Goal: Transaction & Acquisition: Purchase product/service

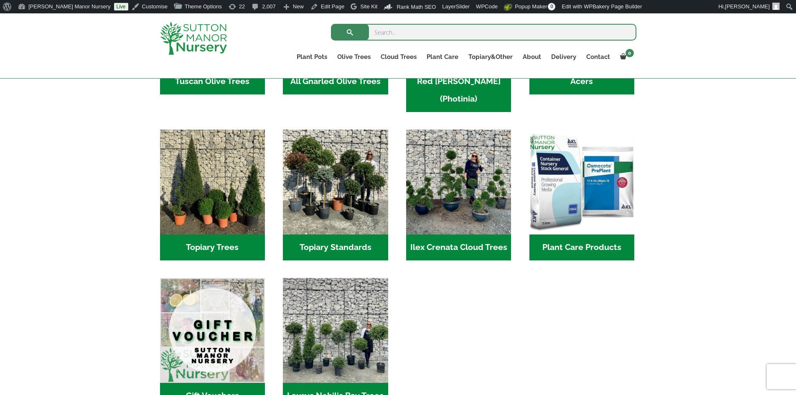
scroll to position [543, 0]
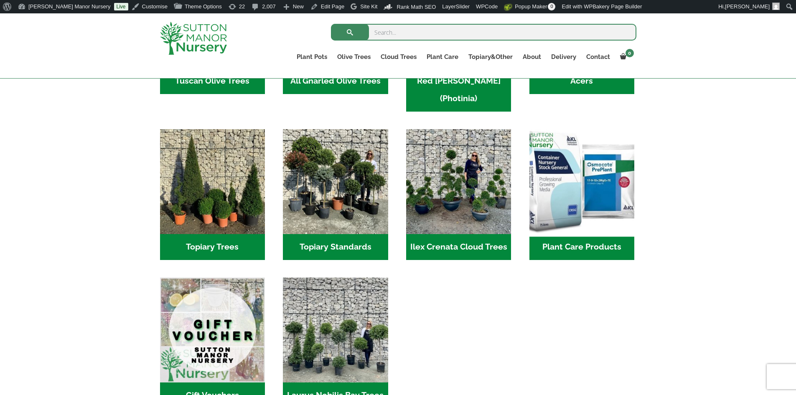
click at [593, 183] on img "Visit product category Plant Care Products" at bounding box center [581, 182] width 110 height 110
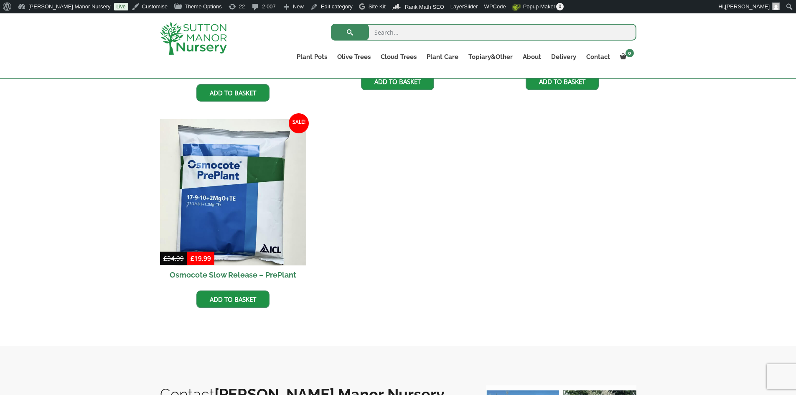
scroll to position [460, 0]
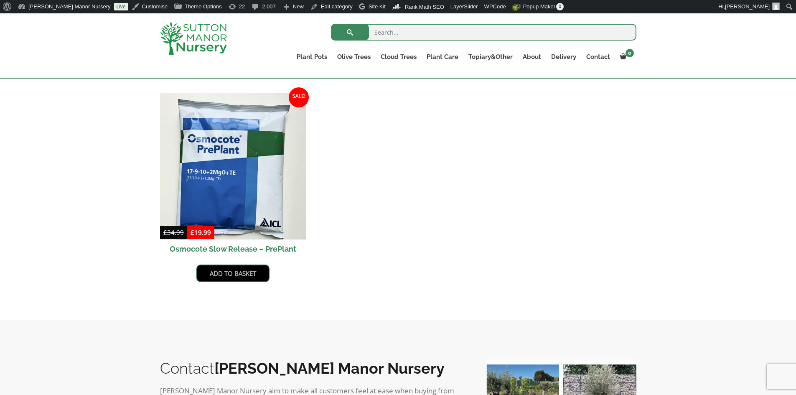
click at [219, 277] on link "Add to basket" at bounding box center [232, 273] width 73 height 18
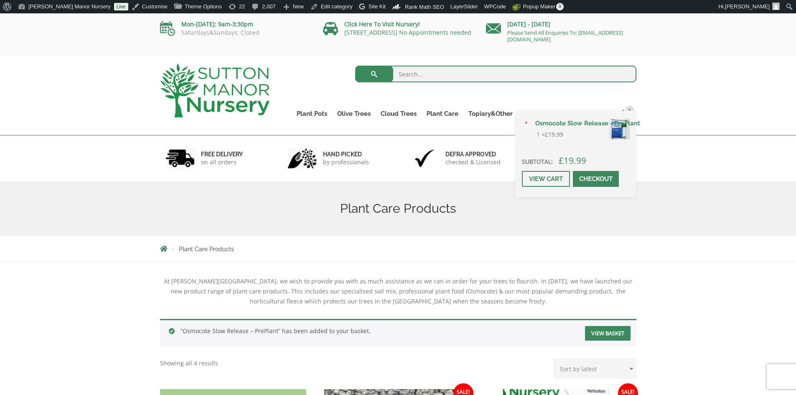
click at [596, 179] on span at bounding box center [596, 179] width 0 height 0
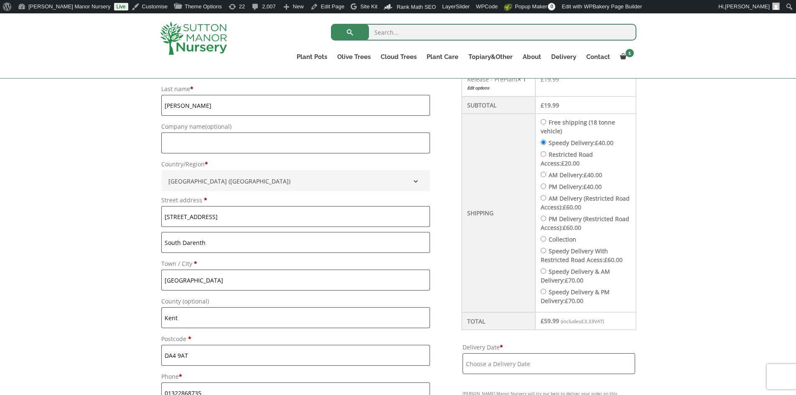
click at [545, 122] on input "Free shipping (18 tonne vehicle)" at bounding box center [543, 121] width 5 height 5
radio input "true"
click at [537, 366] on input "Delivery Date *" at bounding box center [548, 363] width 172 height 21
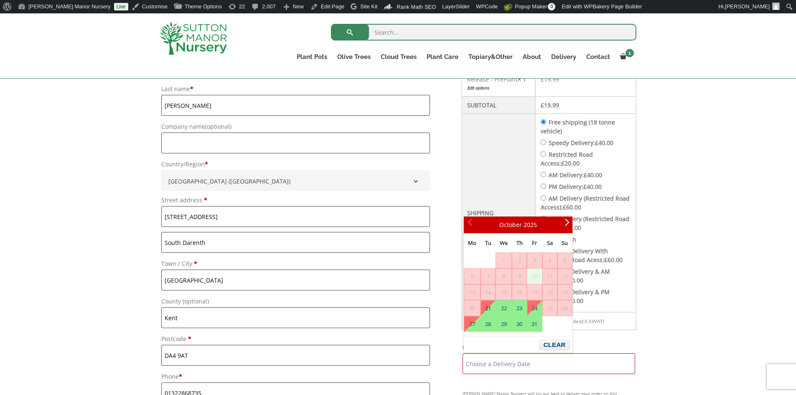
click at [548, 139] on li "Speedy Delivery: £ 40.00" at bounding box center [586, 142] width 90 height 9
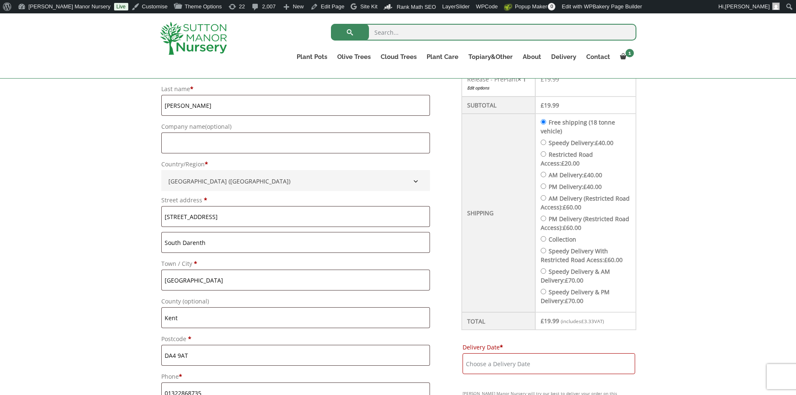
click at [546, 140] on input "Speedy Delivery: £ 40.00" at bounding box center [543, 142] width 5 height 5
radio input "true"
click at [541, 373] on input "Delivery Date *" at bounding box center [548, 363] width 172 height 21
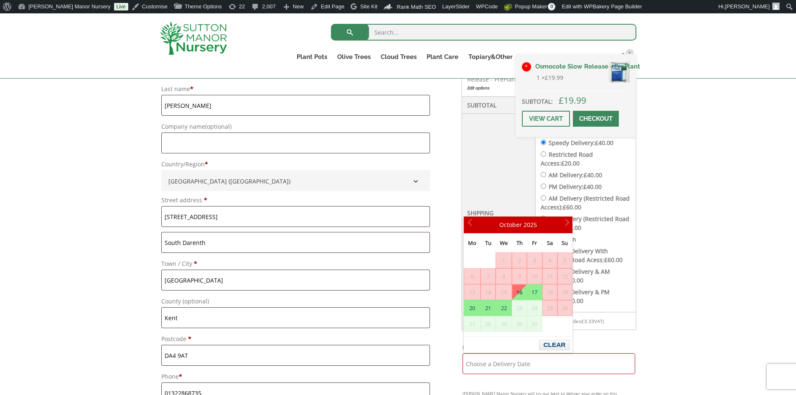
click at [528, 63] on link "×" at bounding box center [526, 66] width 9 height 9
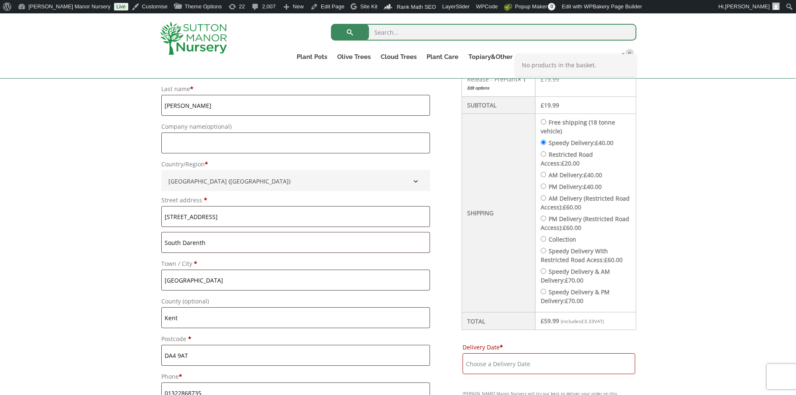
click at [203, 27] on img at bounding box center [193, 38] width 67 height 33
